Goal: Use online tool/utility

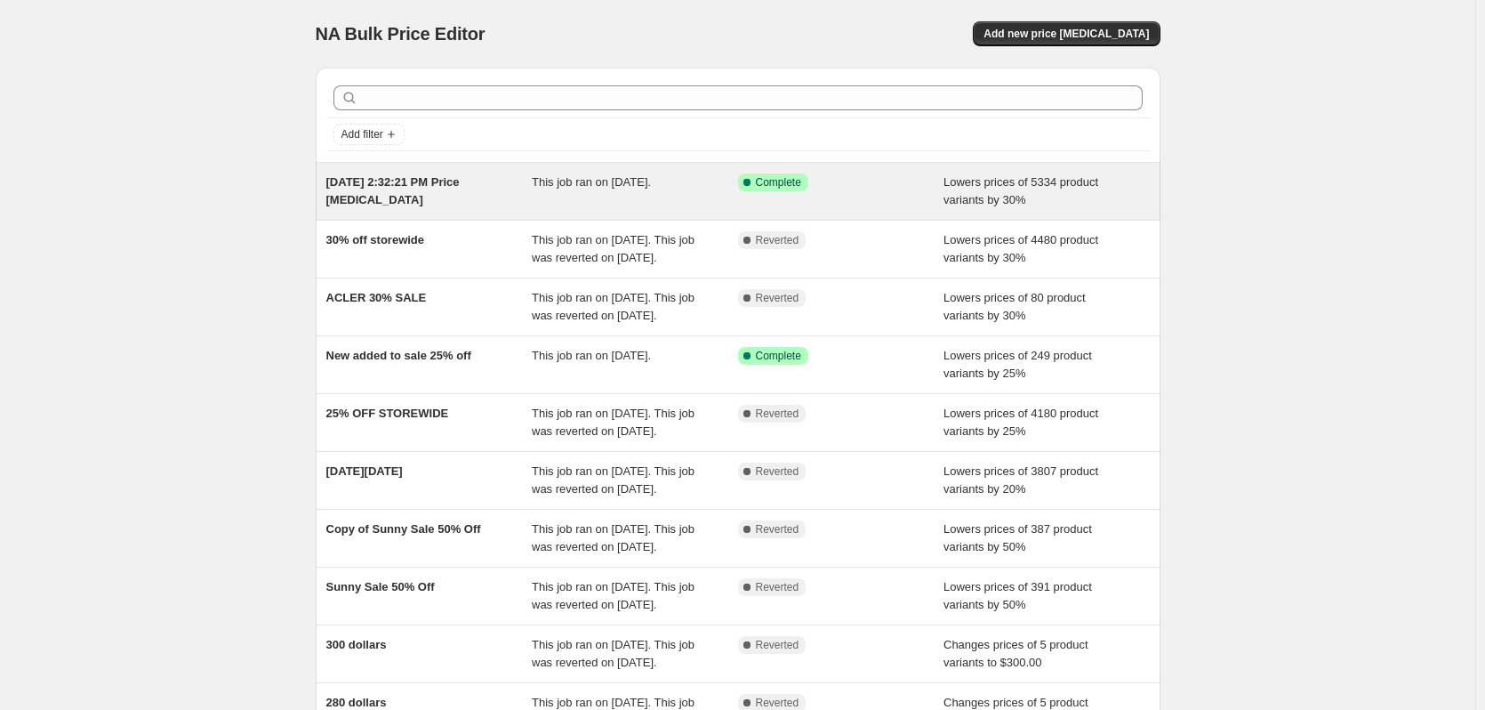
click at [651, 177] on span "This job ran on [DATE]." at bounding box center [591, 181] width 119 height 13
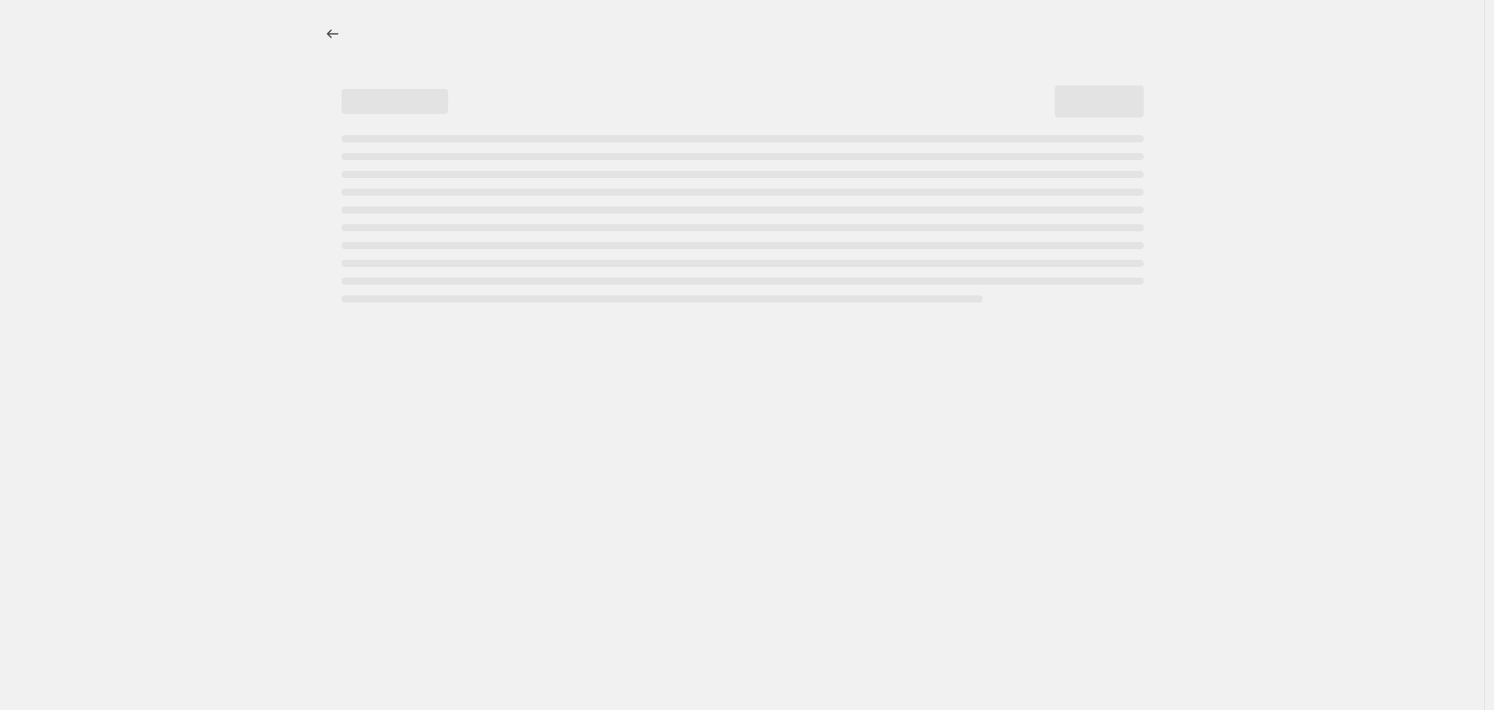
select select "percentage"
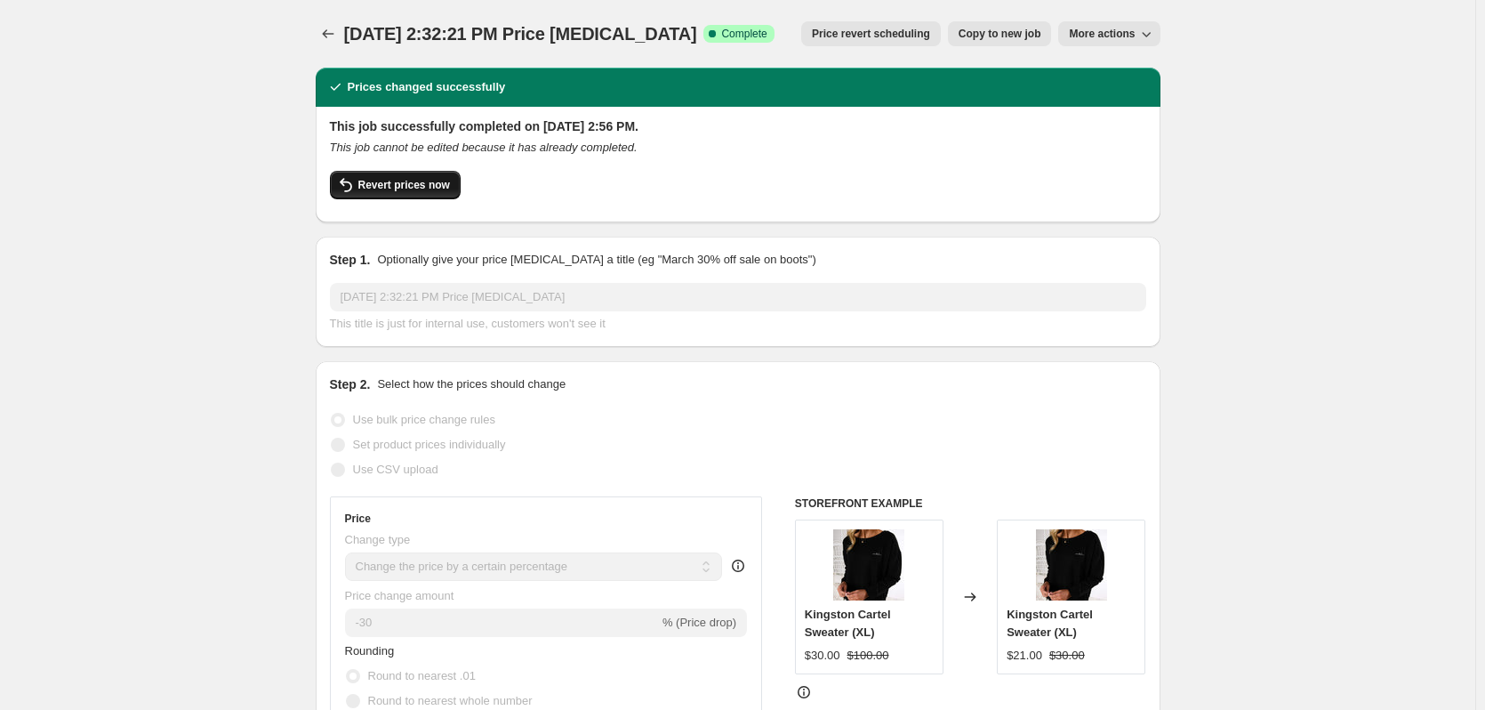
click at [384, 187] on span "Revert prices now" at bounding box center [404, 185] width 92 height 14
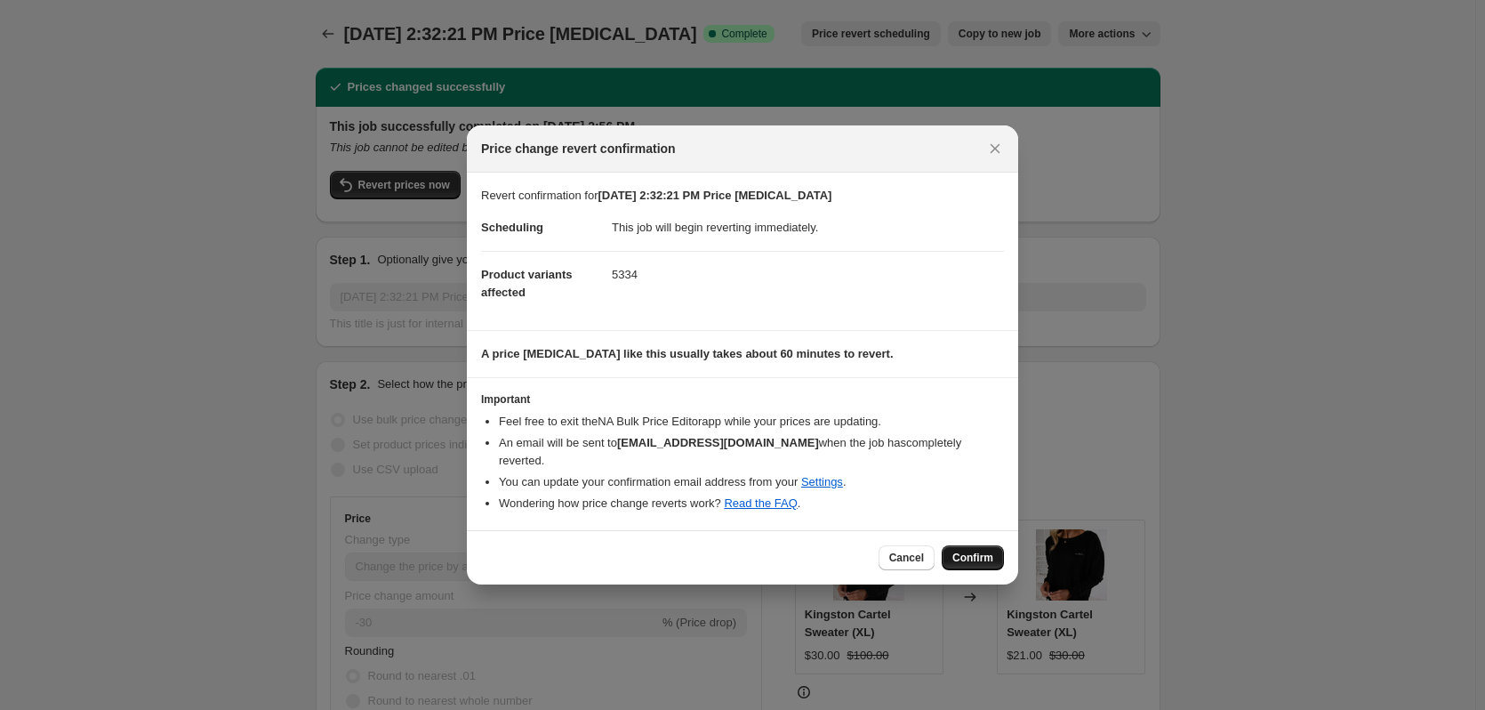
click at [962, 550] on span "Confirm" at bounding box center [972, 557] width 41 height 14
